Goal: Find specific page/section: Find specific page/section

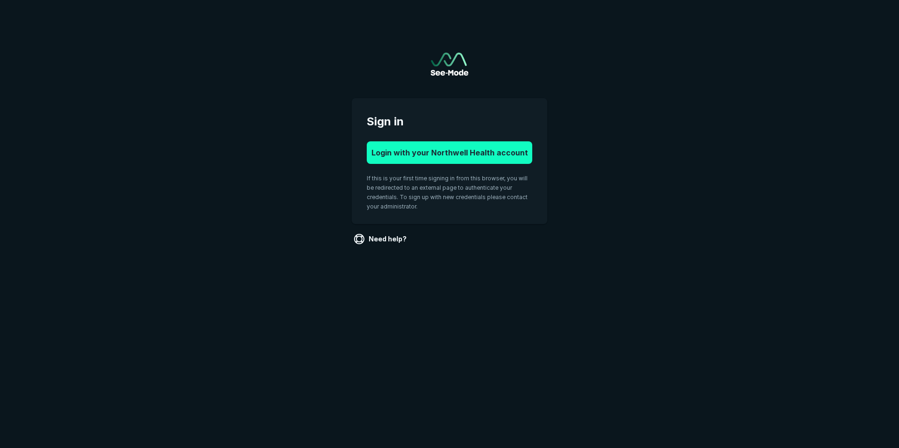
click at [465, 152] on button "Login with your Northwell Health account" at bounding box center [449, 152] width 165 height 23
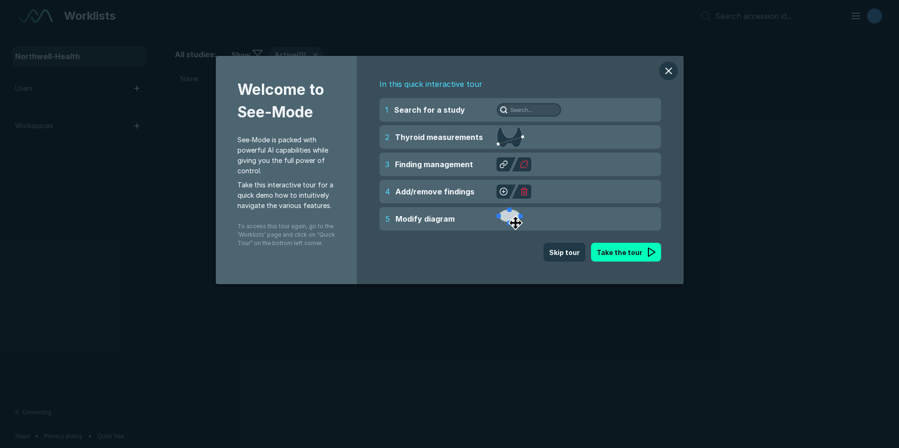
scroll to position [3061, 5251]
click at [673, 68] on button "modal" at bounding box center [668, 71] width 19 height 19
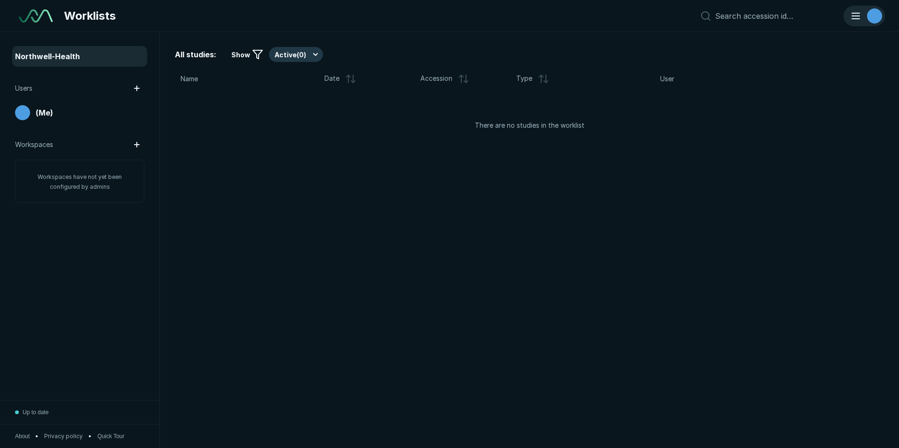
click at [873, 17] on div "avatar-name" at bounding box center [874, 15] width 15 height 15
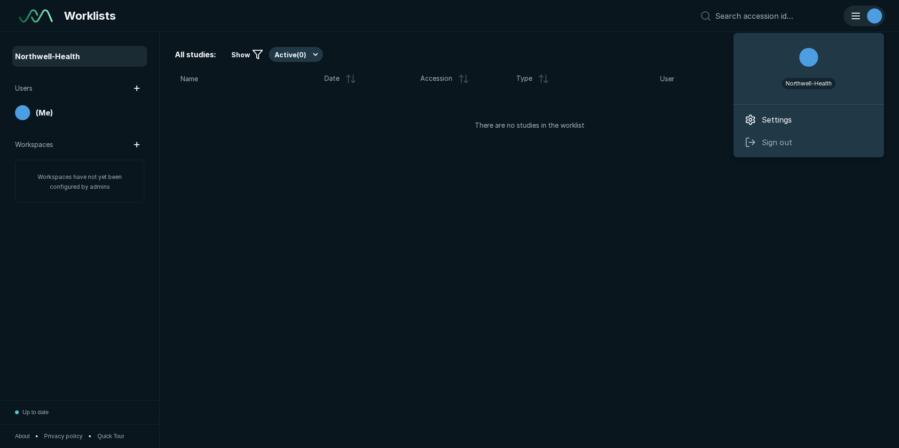
click at [853, 14] on icon "button" at bounding box center [855, 15] width 11 height 11
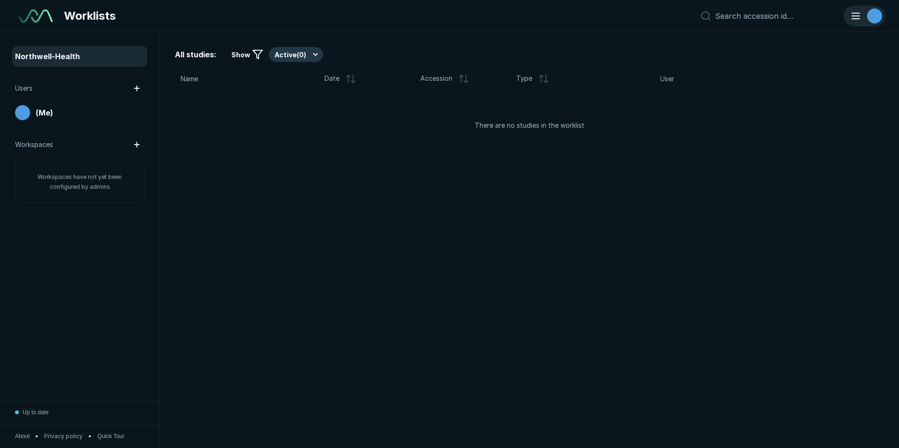
click at [853, 14] on icon "button" at bounding box center [855, 15] width 11 height 11
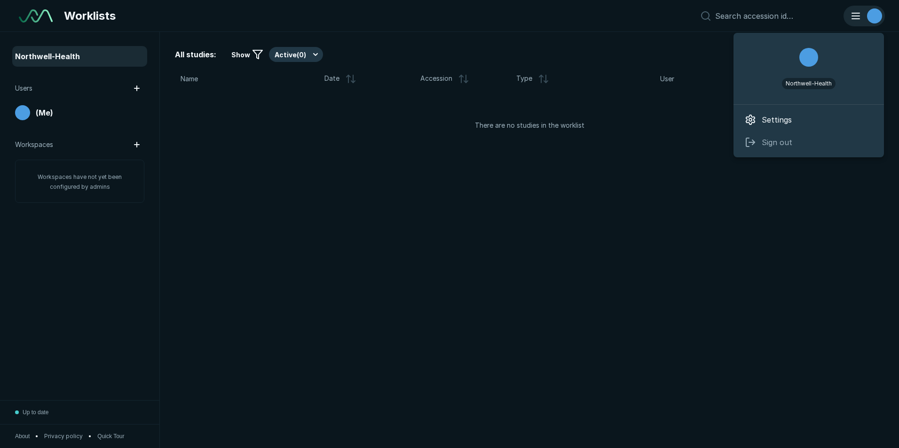
click at [872, 16] on div "avatar-name" at bounding box center [874, 15] width 15 height 15
click at [777, 115] on span "Settings" at bounding box center [776, 119] width 30 height 11
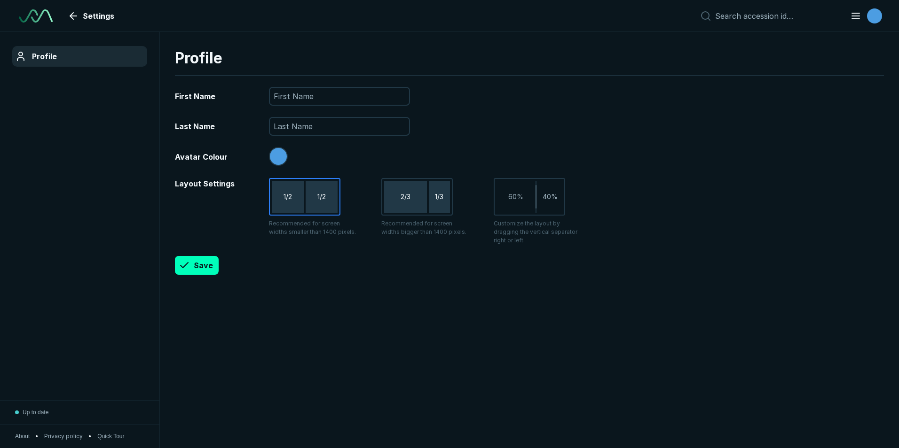
scroll to position [2911, 4382]
click at [85, 14] on link "Settings" at bounding box center [92, 16] width 56 height 19
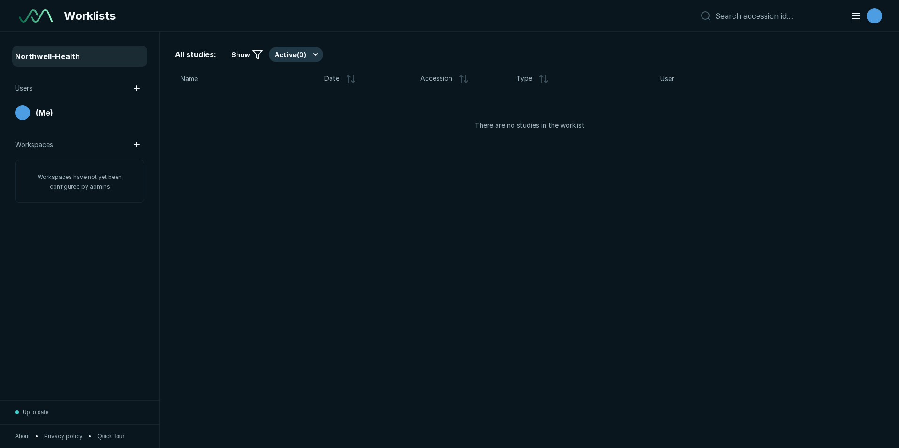
scroll to position [2911, 4382]
click at [47, 112] on span "(Me)" at bounding box center [44, 112] width 17 height 11
